Goal: Find specific page/section: Find specific page/section

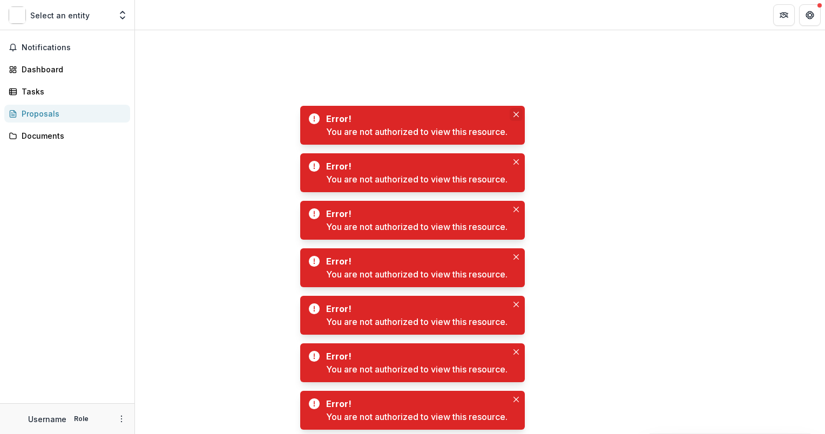
click at [515, 114] on icon "Close" at bounding box center [516, 114] width 5 height 5
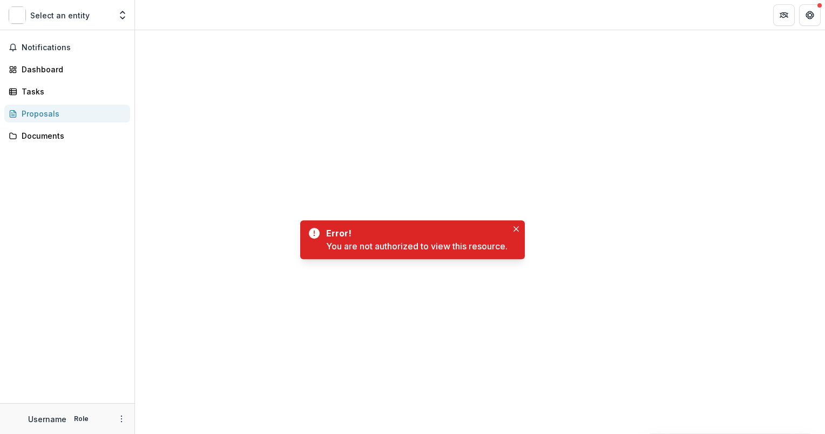
click at [516, 163] on div at bounding box center [480, 131] width 673 height 65
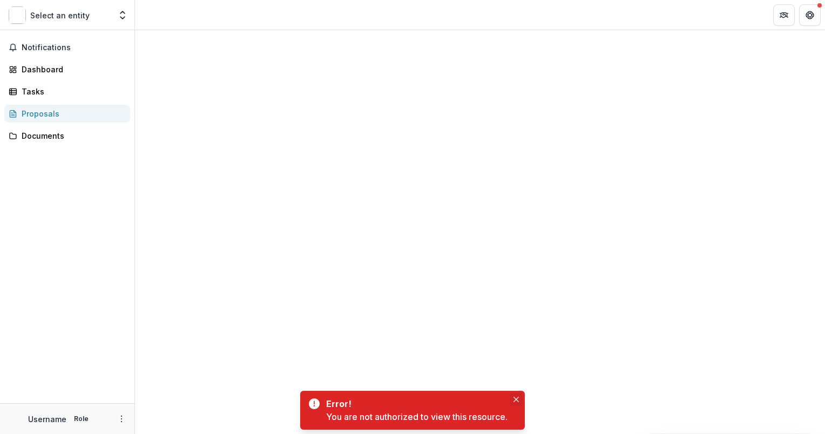
click at [521, 398] on button "Close" at bounding box center [516, 399] width 13 height 13
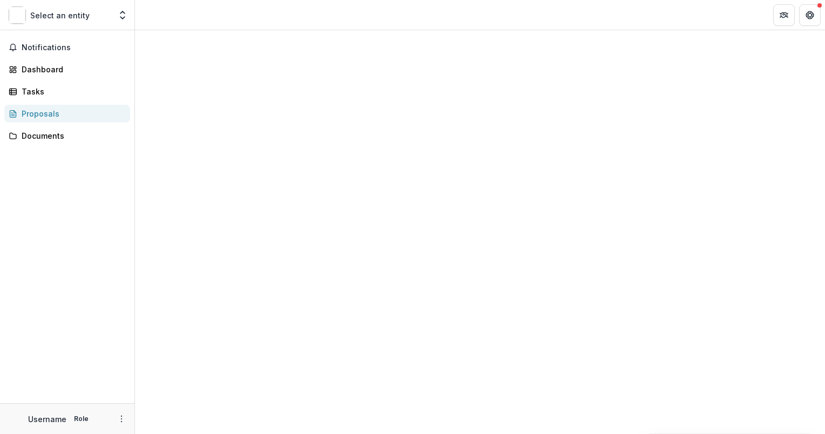
click at [39, 112] on div "Proposals" at bounding box center [72, 113] width 100 height 11
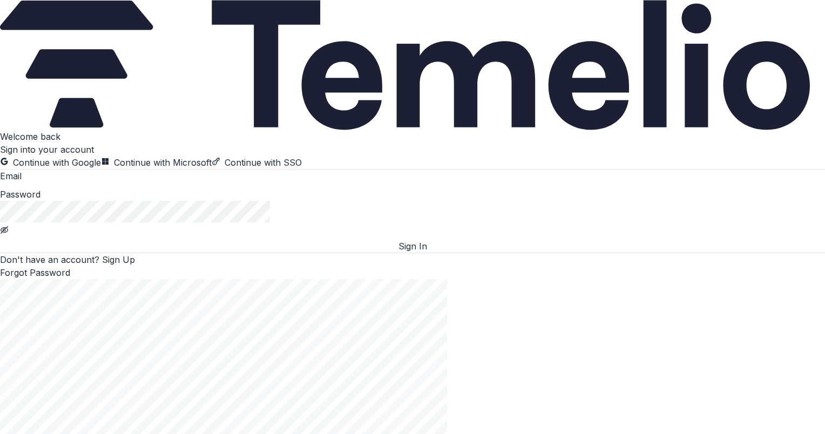
type input "**********"
click at [192, 253] on button "Sign In" at bounding box center [412, 246] width 825 height 13
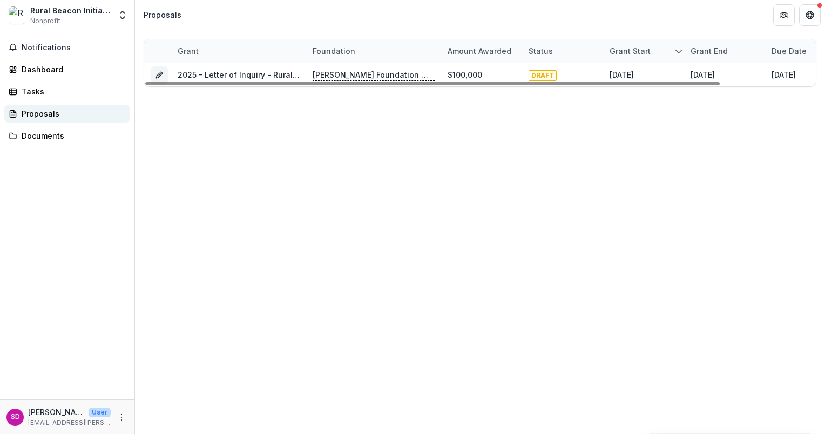
click at [36, 111] on div "Proposals" at bounding box center [72, 113] width 100 height 11
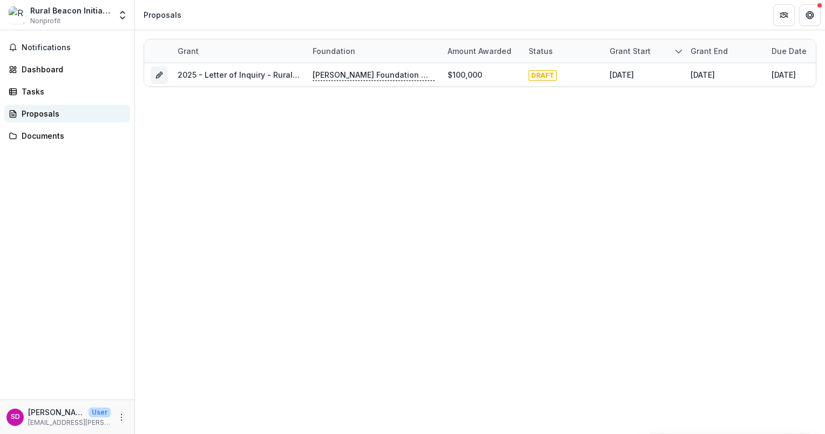
click at [36, 113] on div "Proposals" at bounding box center [72, 113] width 100 height 11
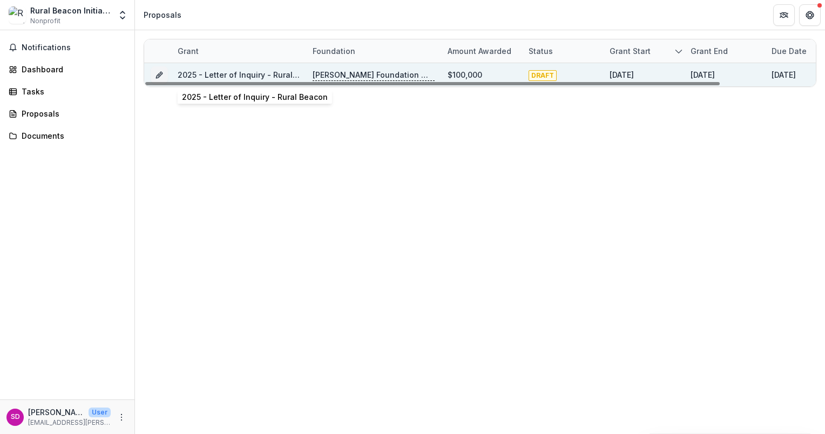
click at [232, 75] on link "2025 - Letter of Inquiry - Rural Beacon" at bounding box center [251, 74] width 146 height 9
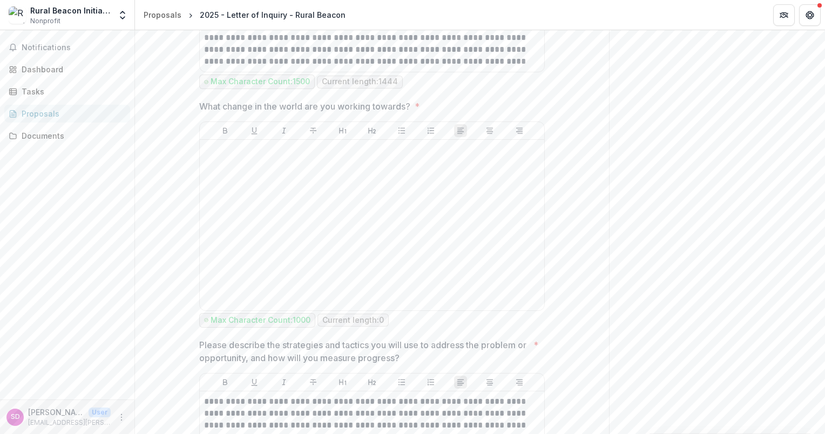
scroll to position [2106, 0]
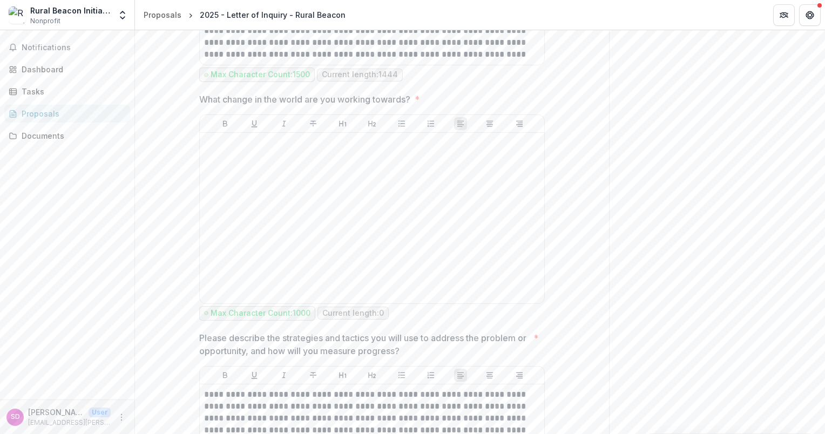
drag, startPoint x: 49, startPoint y: 348, endPoint x: 156, endPoint y: 28, distance: 336.9
click at [49, 348] on div "Notifications Dashboard Tasks Proposals Documents" at bounding box center [67, 214] width 134 height 369
